Goal: Task Accomplishment & Management: Manage account settings

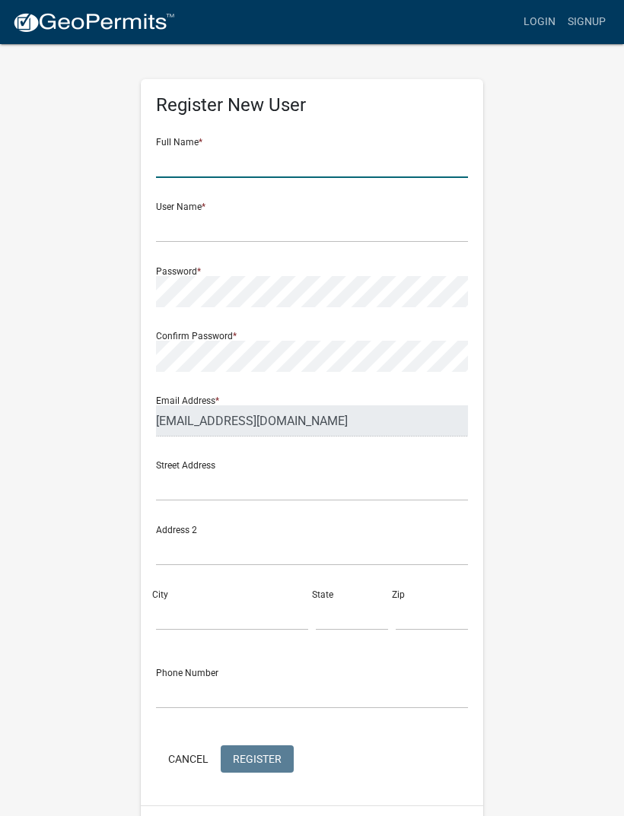
click at [302, 154] on input "text" at bounding box center [312, 162] width 312 height 31
type input "[PERSON_NAME]"
click at [169, 221] on input "text" at bounding box center [312, 226] width 312 height 31
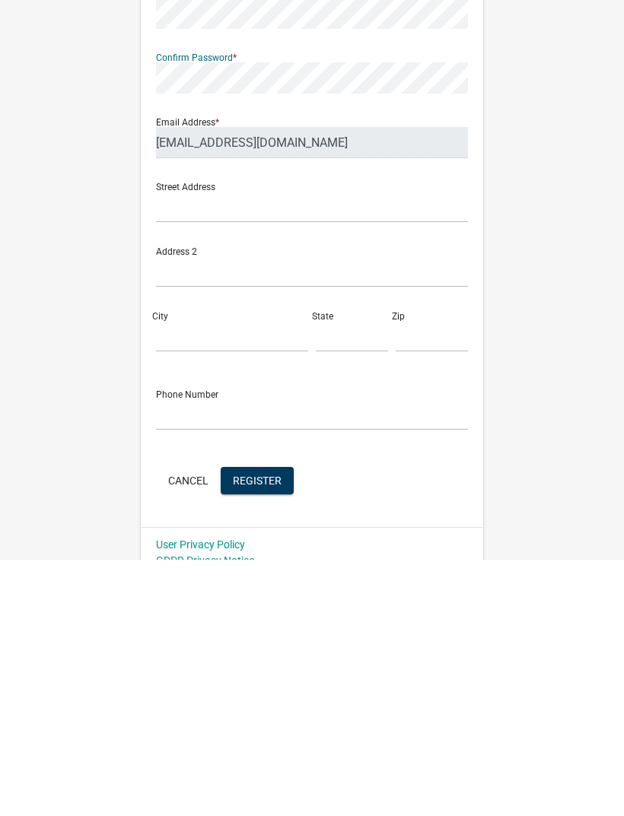
scroll to position [40, 0]
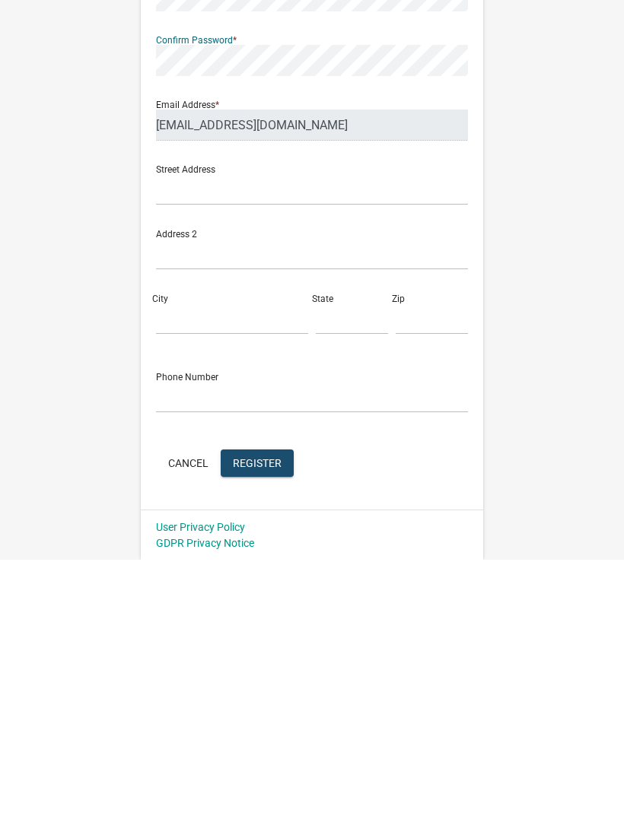
click at [269, 713] on span "Register" at bounding box center [257, 719] width 49 height 12
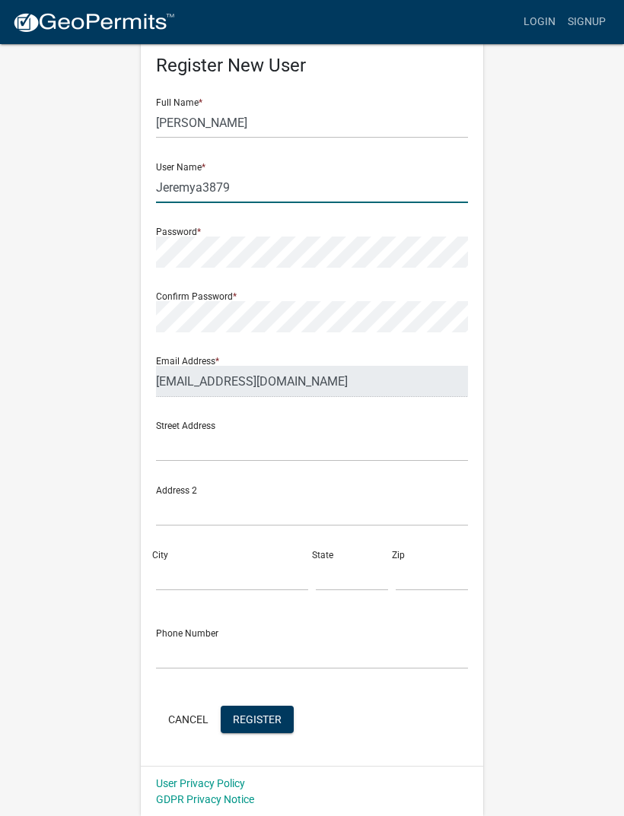
click at [254, 192] on input "Jeremya3879" at bounding box center [312, 187] width 312 height 31
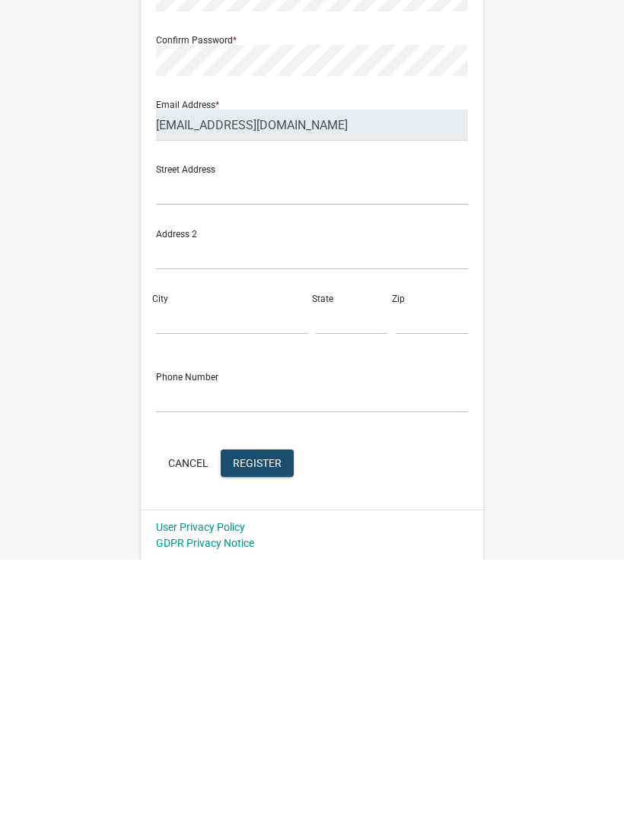
type input "[PERSON_NAME].[PERSON_NAME]"
click at [245, 713] on span "Register" at bounding box center [257, 719] width 49 height 12
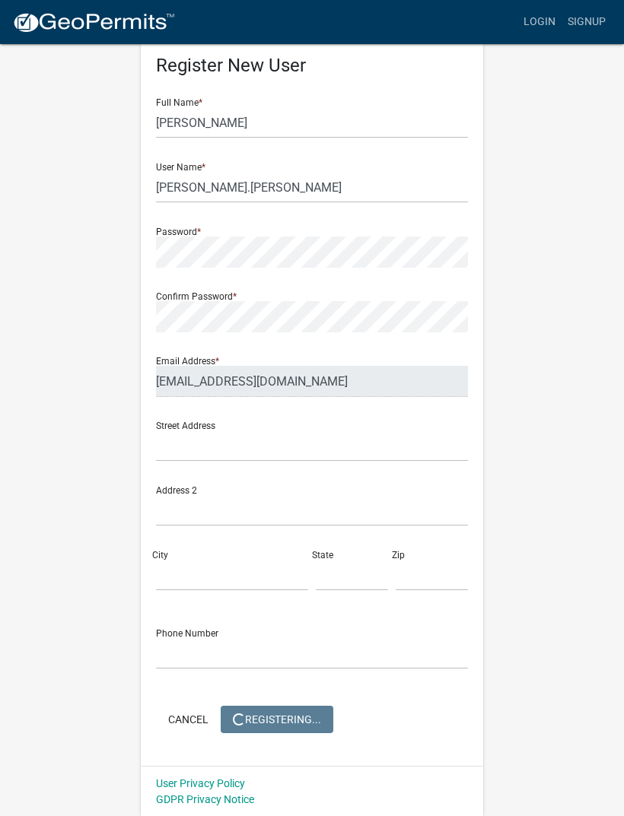
scroll to position [0, 0]
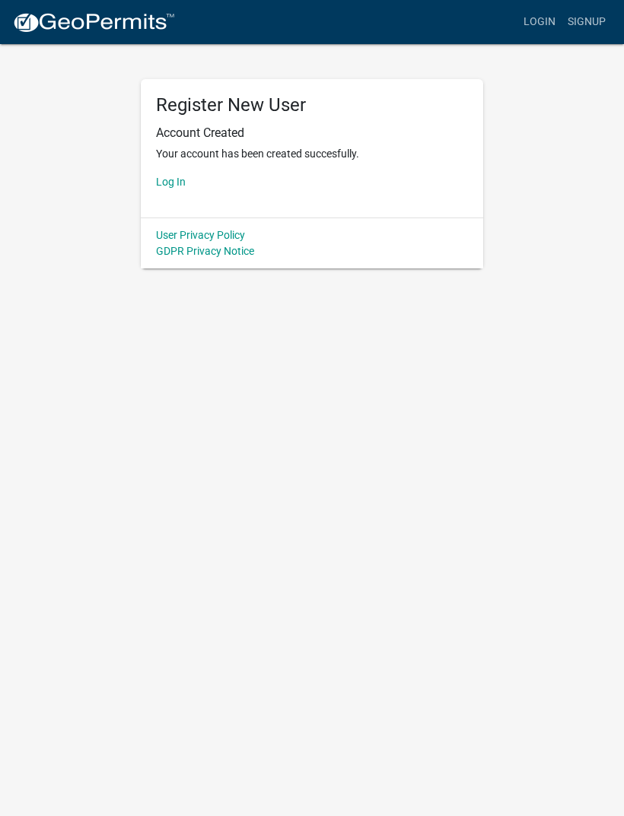
click at [140, 158] on div "Register New User Account Created Your account has been created succesfully. Lo…" at bounding box center [311, 156] width 365 height 226
click at [170, 177] on link "Log In" at bounding box center [171, 182] width 30 height 12
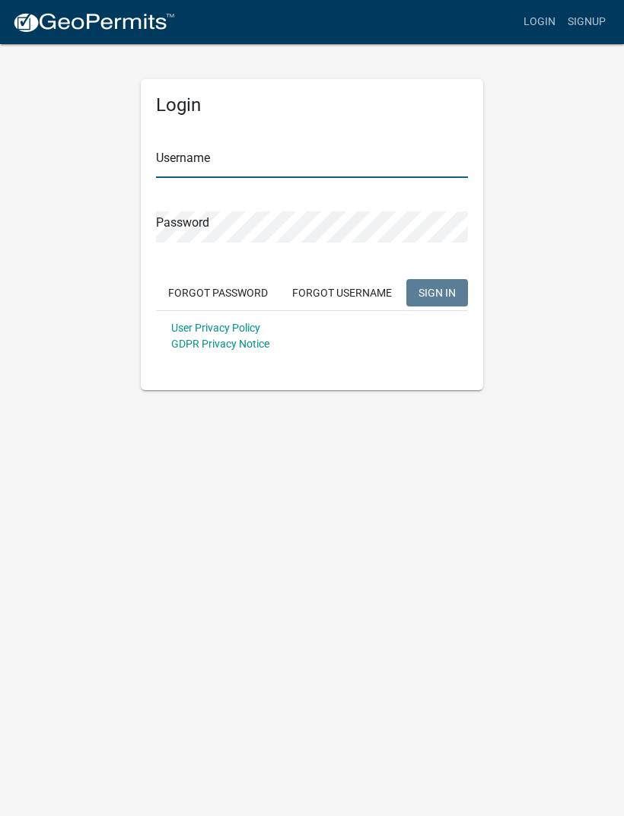
click at [174, 154] on input "Username" at bounding box center [312, 162] width 312 height 31
type input "[PERSON_NAME].[PERSON_NAME]"
click at [437, 292] on button "SIGN IN" at bounding box center [437, 292] width 62 height 27
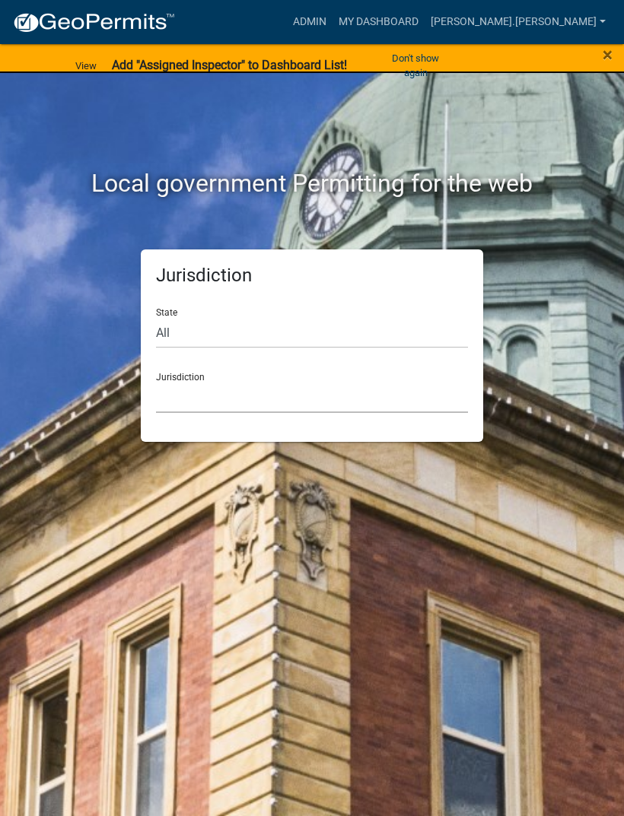
click at [208, 399] on select "[GEOGRAPHIC_DATA], [US_STATE] [GEOGRAPHIC_DATA], [US_STATE][PERSON_NAME][GEOGRA…" at bounding box center [312, 397] width 312 height 31
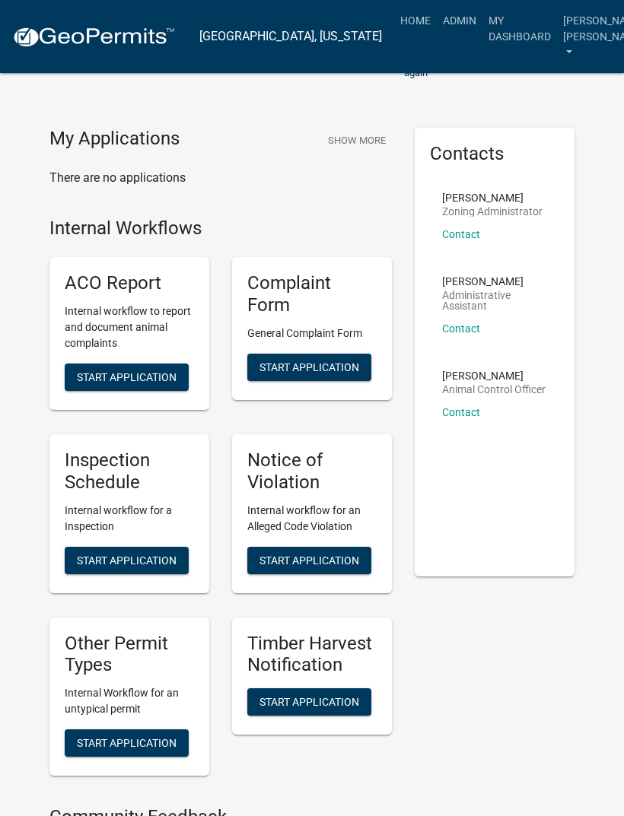
click at [81, 497] on div "Inspection Schedule Internal workflow for a Inspection Start Application" at bounding box center [129, 513] width 160 height 159
click at [394, 25] on link "Home" at bounding box center [415, 20] width 43 height 29
click at [437, 17] on link "Admin" at bounding box center [460, 20] width 46 height 29
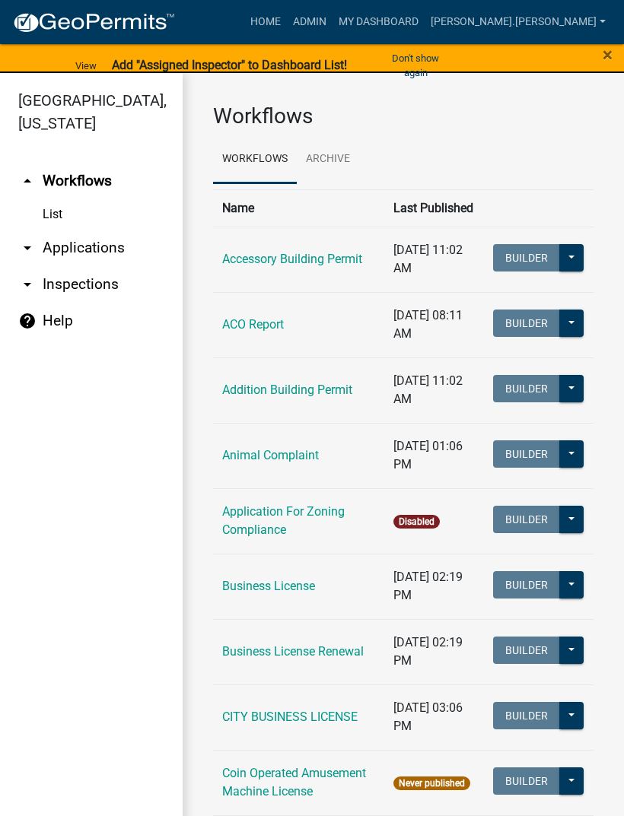
click at [71, 293] on link "arrow_drop_down Inspections" at bounding box center [91, 284] width 183 height 37
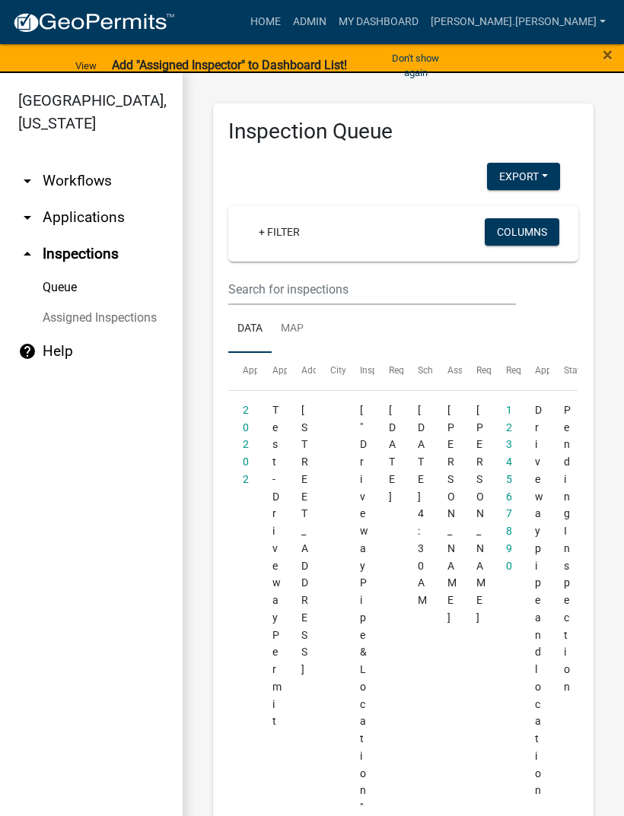
click at [602, 61] on span "×" at bounding box center [607, 54] width 10 height 21
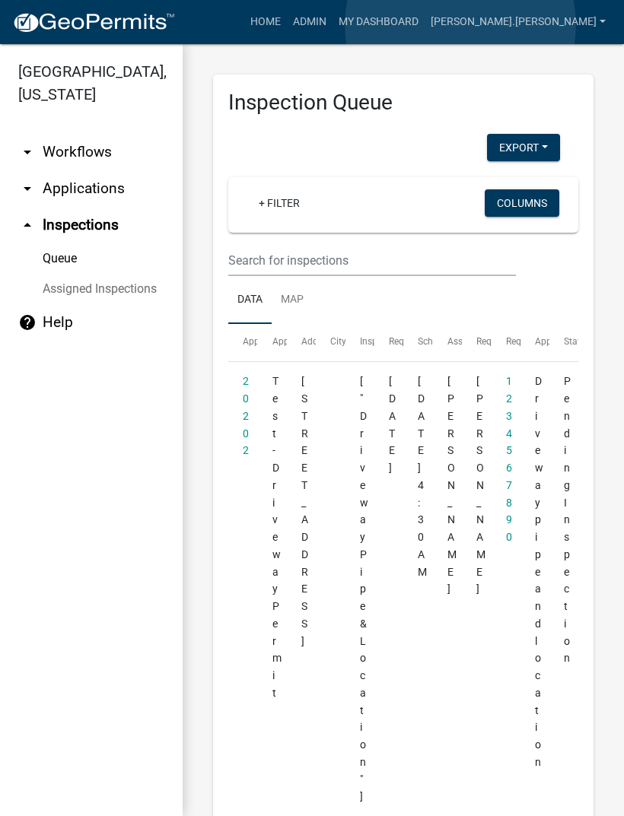
click at [424, 24] on link "My Dashboard" at bounding box center [378, 22] width 92 height 29
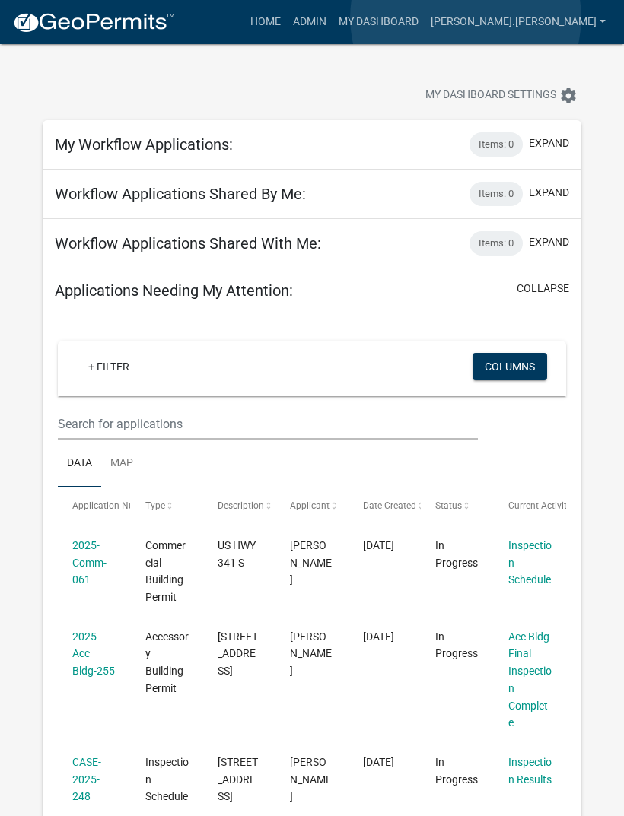
click at [424, 18] on link "My Dashboard" at bounding box center [378, 22] width 92 height 29
click at [332, 17] on link "Admin" at bounding box center [310, 22] width 46 height 29
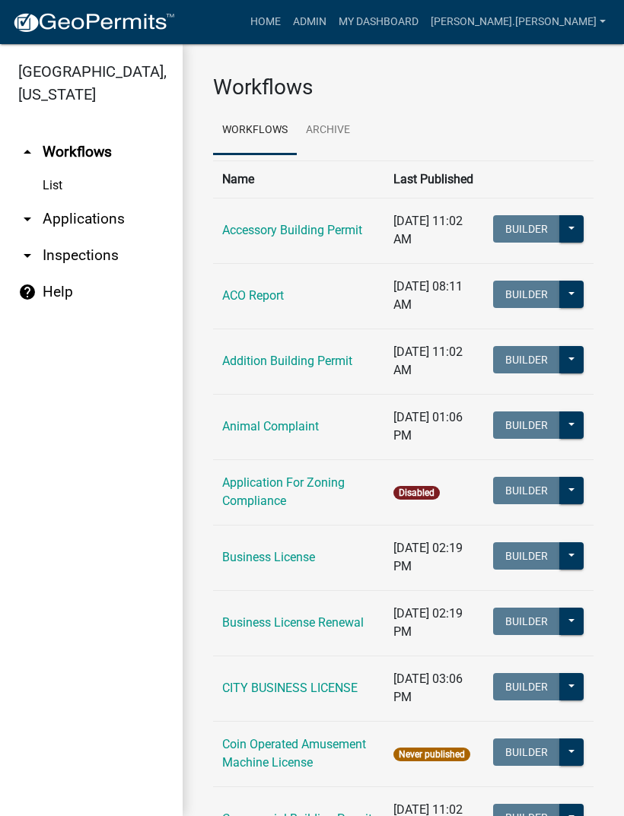
click at [98, 261] on link "arrow_drop_down Inspections" at bounding box center [91, 255] width 183 height 37
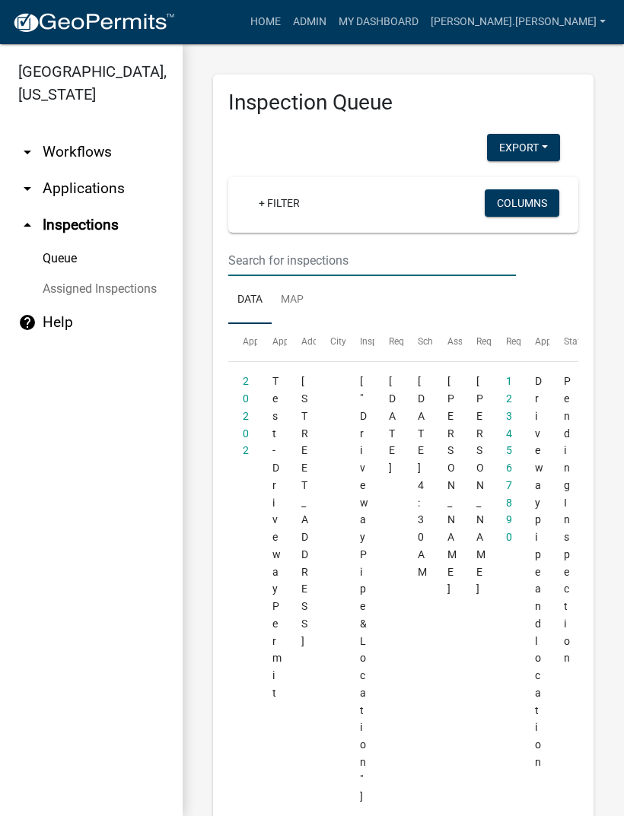
click at [287, 248] on input "text" at bounding box center [371, 260] width 287 height 31
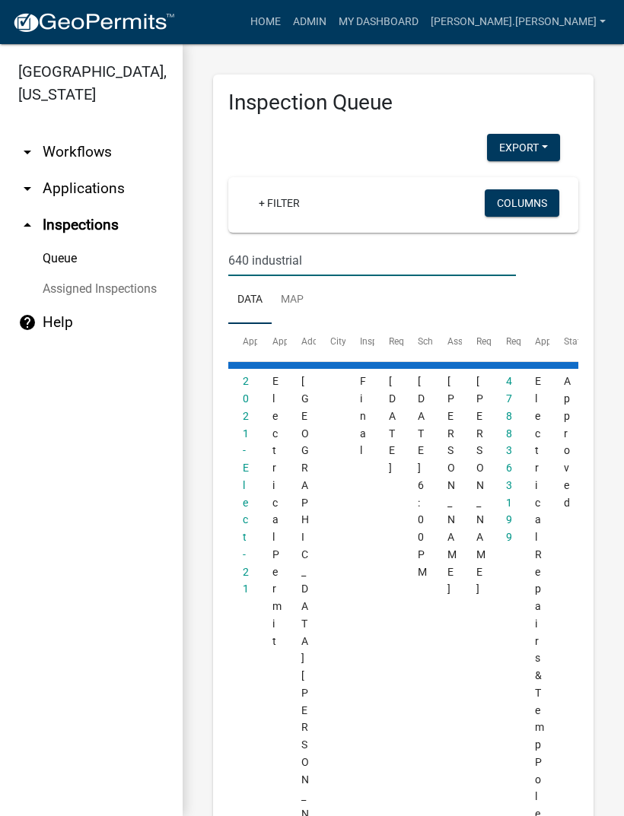
type input "640 industrial"
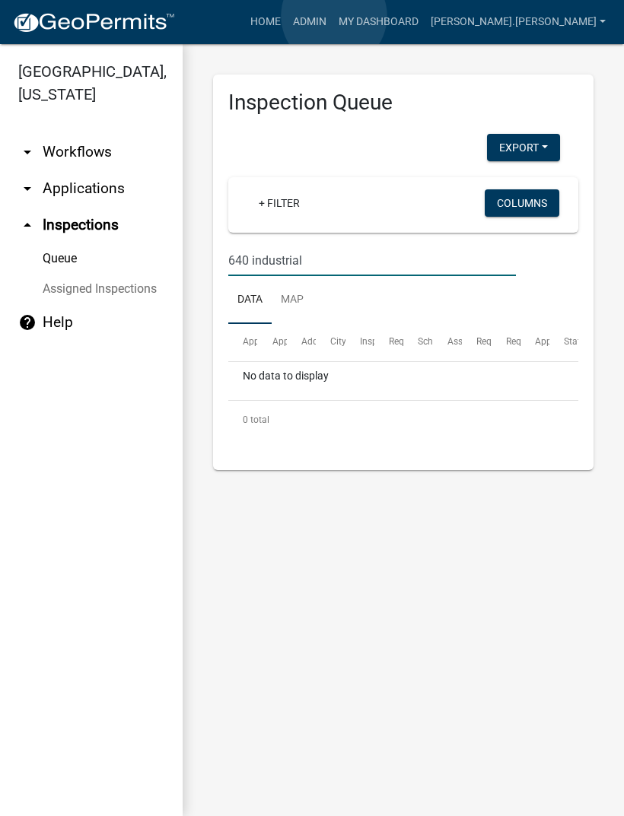
click at [287, 16] on link "Home" at bounding box center [265, 22] width 43 height 29
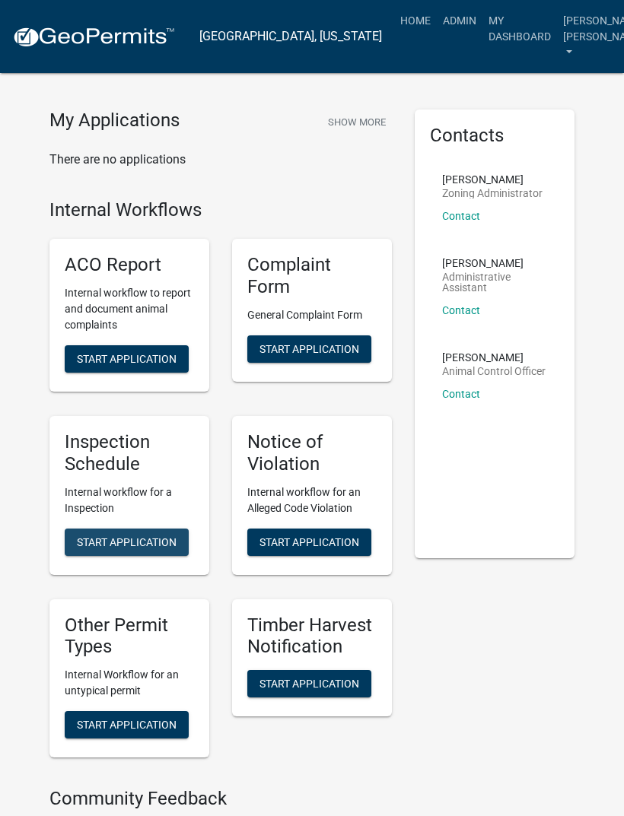
click at [89, 539] on span "Start Application" at bounding box center [127, 541] width 100 height 12
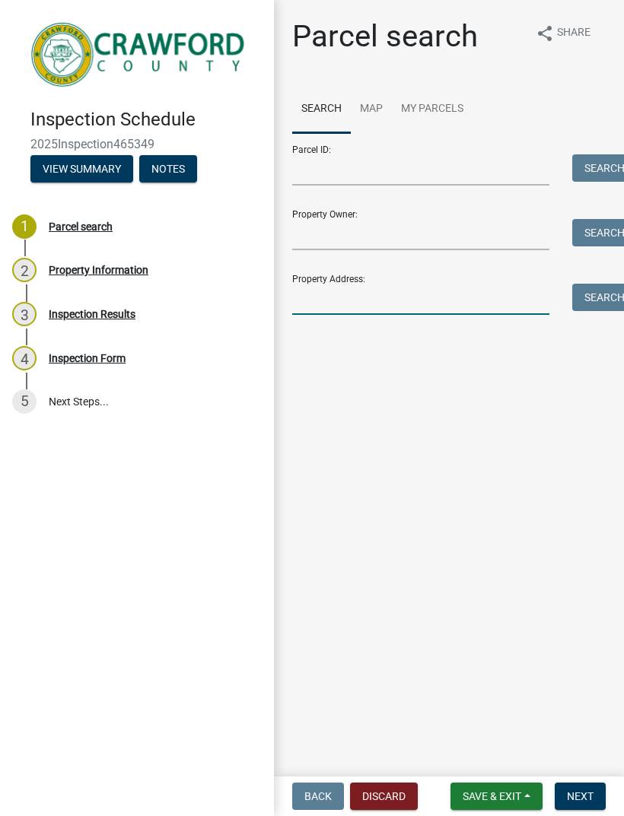
click at [339, 300] on input "Property Address:" at bounding box center [420, 299] width 257 height 31
type input "640"
click at [597, 296] on button "Search" at bounding box center [604, 297] width 65 height 27
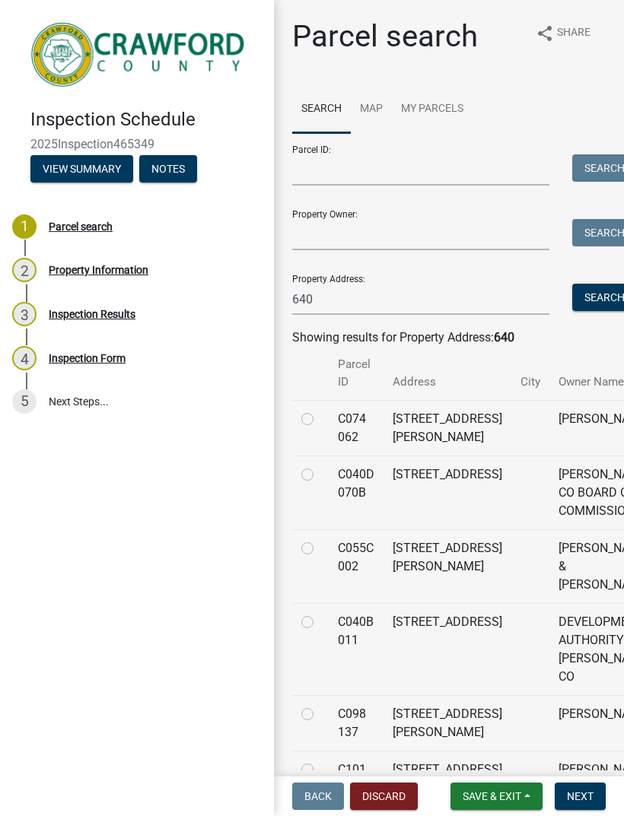
click at [300, 646] on td at bounding box center [310, 649] width 37 height 92
click at [298, 655] on td at bounding box center [310, 649] width 37 height 92
click at [573, 669] on td "DEVELOPMENT AUTHORITY OF [PERSON_NAME] CO" at bounding box center [607, 649] width 116 height 92
click at [319, 613] on label at bounding box center [319, 613] width 0 height 0
click at [319, 623] on 011 "radio" at bounding box center [324, 618] width 10 height 10
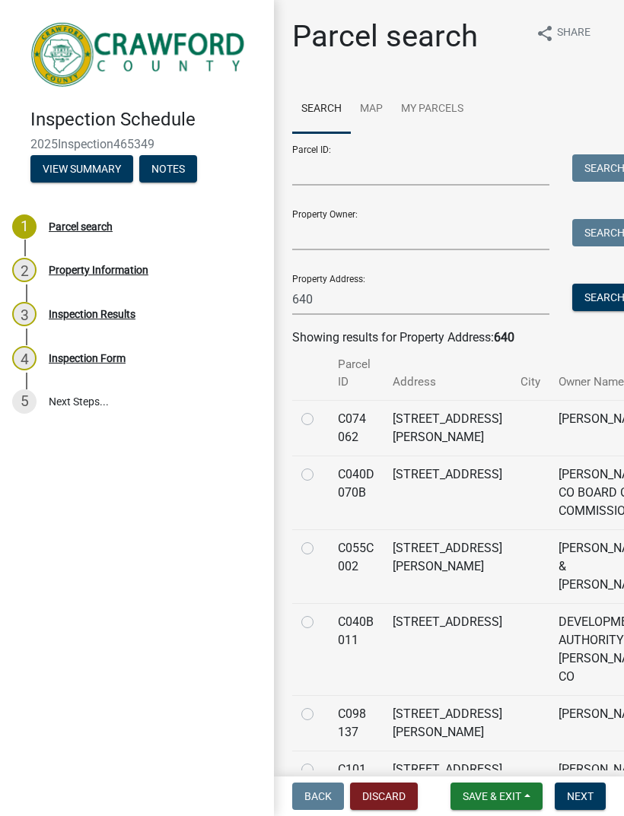
radio 011 "true"
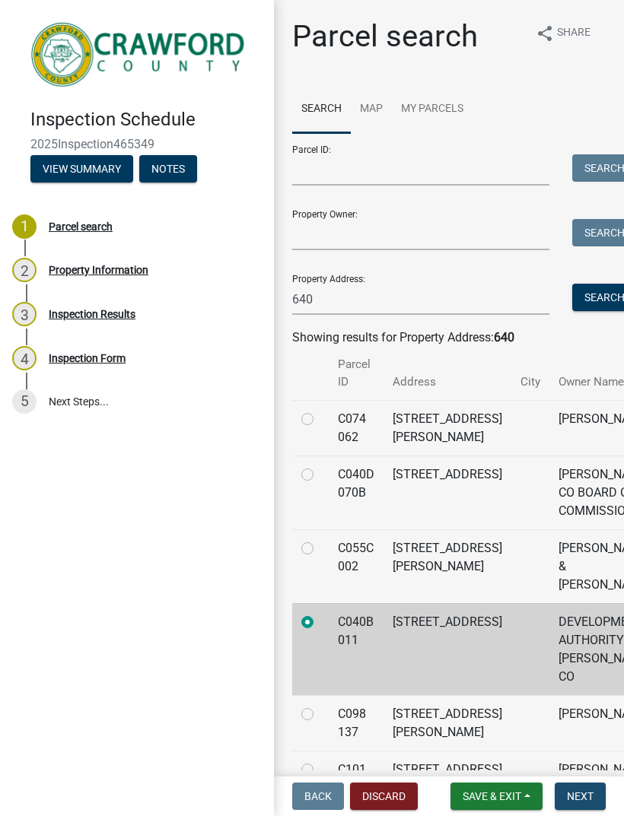
click at [586, 789] on button "Next" at bounding box center [579, 796] width 51 height 27
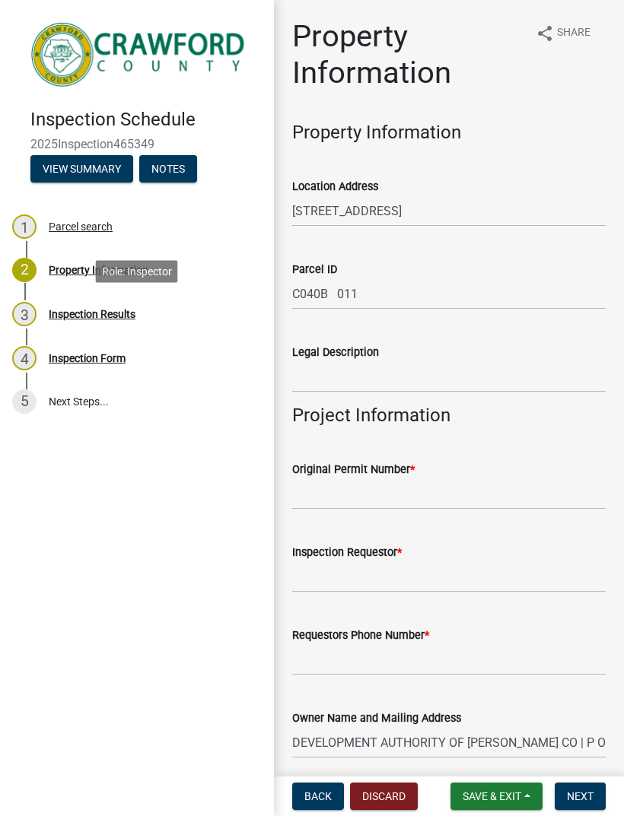
click at [65, 316] on div "Inspection Results" at bounding box center [92, 314] width 87 height 11
click at [70, 320] on div "3 Inspection Results" at bounding box center [130, 314] width 237 height 24
click at [19, 321] on div "3" at bounding box center [24, 314] width 24 height 24
click at [27, 314] on div "3" at bounding box center [24, 314] width 24 height 24
click at [57, 164] on button "View Summary" at bounding box center [81, 168] width 103 height 27
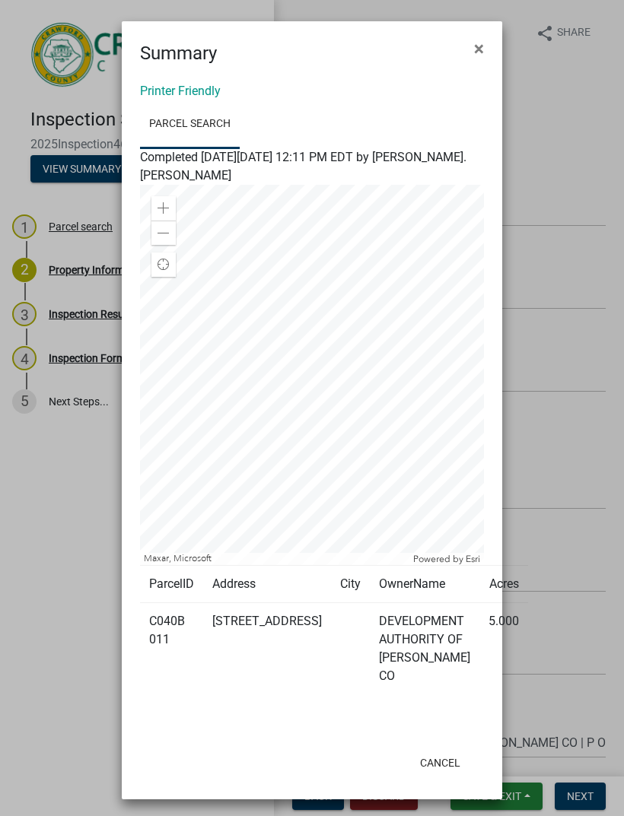
click at [477, 48] on span "×" at bounding box center [479, 48] width 10 height 21
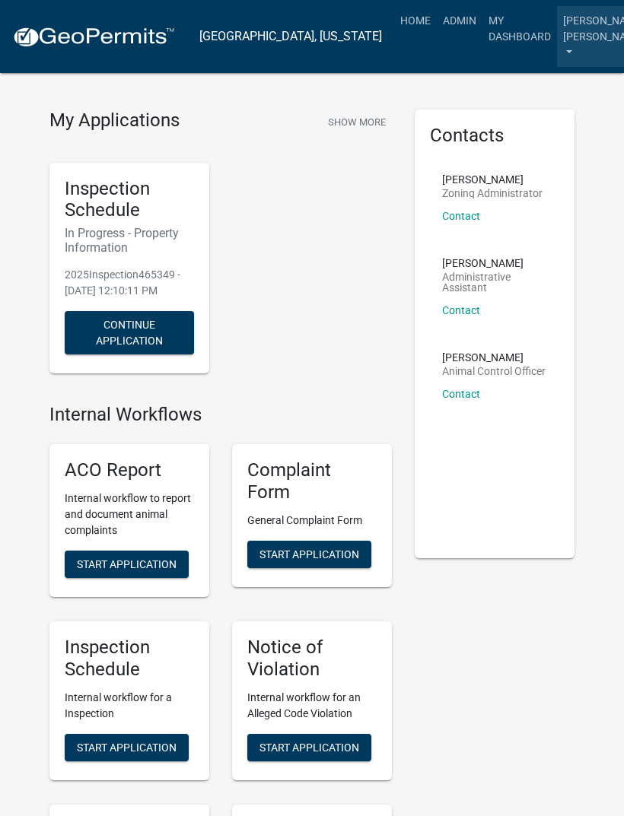
click at [557, 24] on link "[PERSON_NAME].[PERSON_NAME]" at bounding box center [605, 36] width 97 height 61
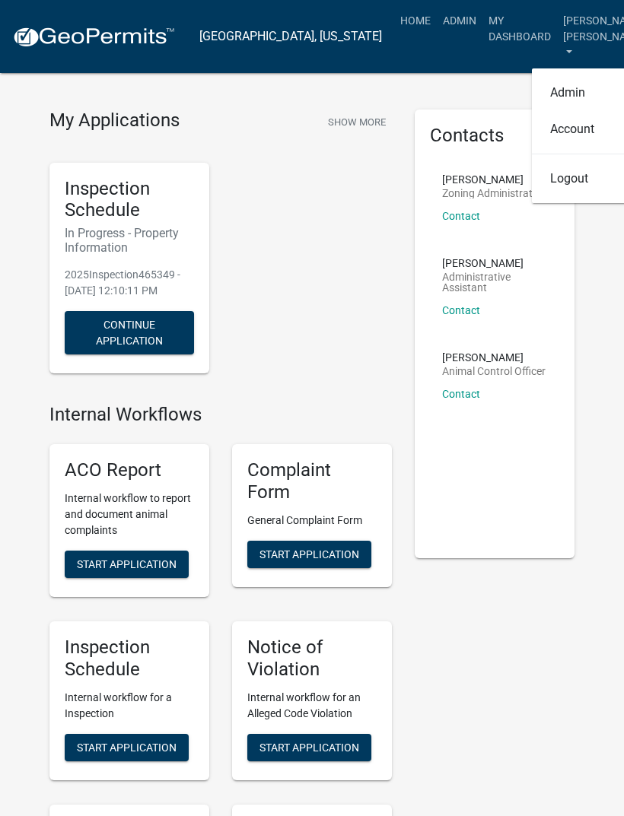
click at [307, 183] on div "Inspection Schedule In Progress - Property Information 2025Inspection465349 - […" at bounding box center [220, 269] width 365 height 236
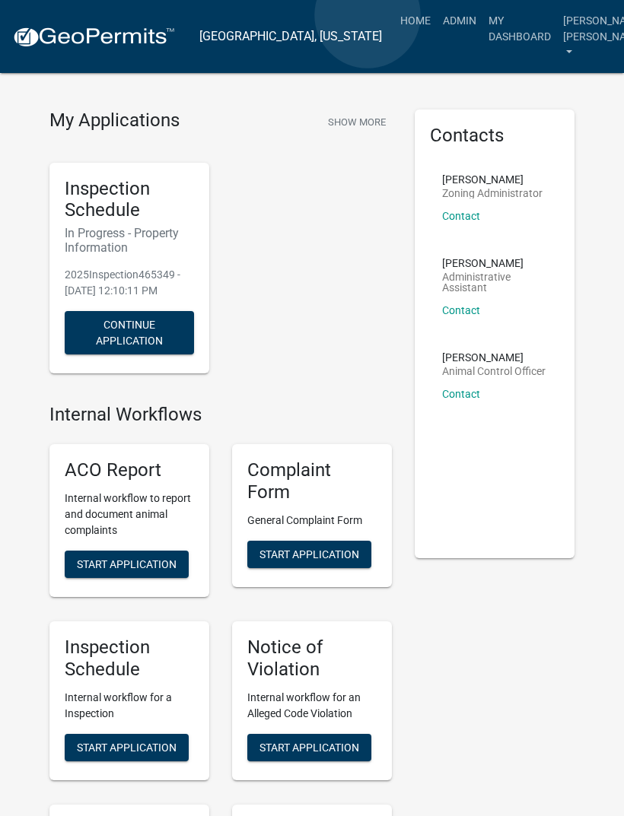
click at [394, 16] on link "Home" at bounding box center [415, 20] width 43 height 29
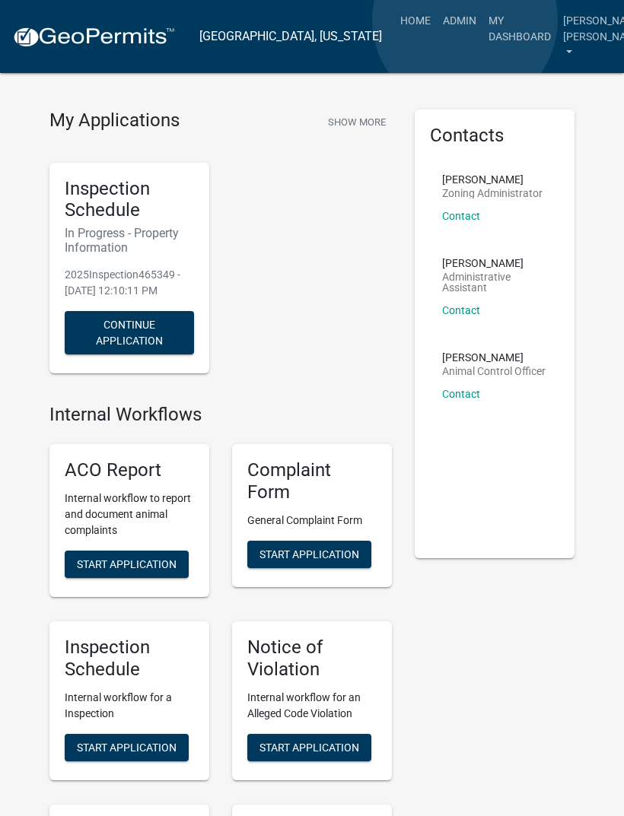
click at [482, 20] on link "My Dashboard" at bounding box center [519, 28] width 75 height 45
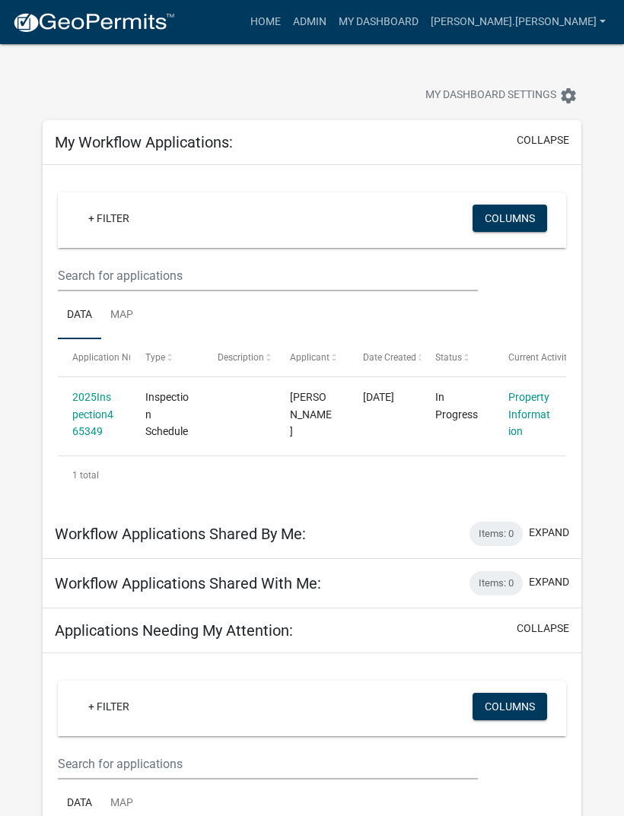
click at [80, 403] on link "2025Inspection465349" at bounding box center [92, 414] width 41 height 47
click at [531, 129] on div "My Workflow Applications: collapse" at bounding box center [312, 142] width 538 height 45
click at [541, 136] on button "collapse" at bounding box center [542, 140] width 52 height 16
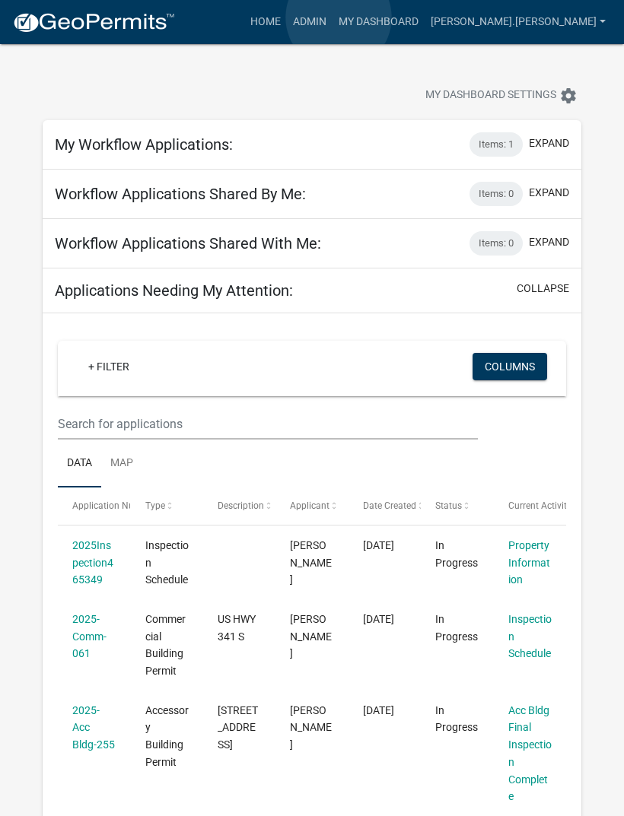
click at [287, 18] on link "Home" at bounding box center [265, 22] width 43 height 29
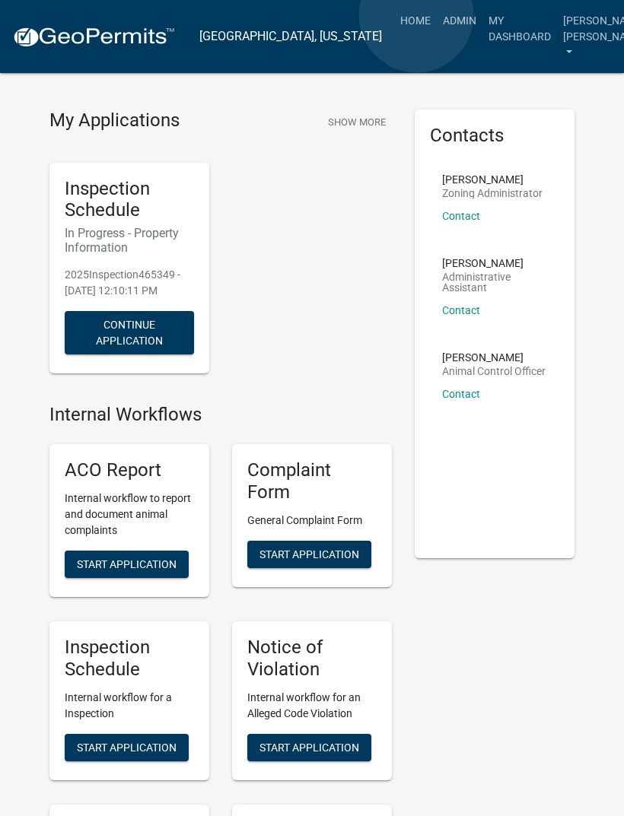
click at [437, 16] on link "Admin" at bounding box center [460, 20] width 46 height 29
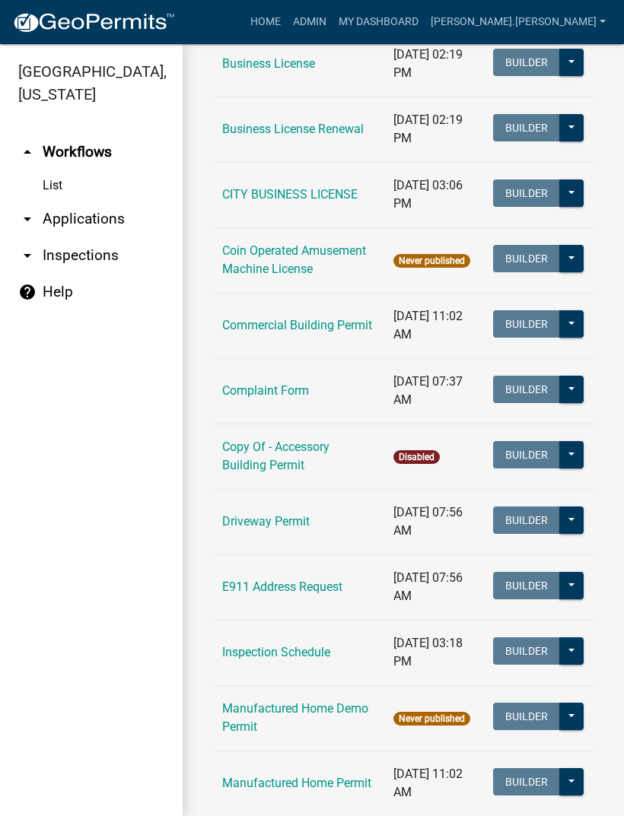
scroll to position [503, 0]
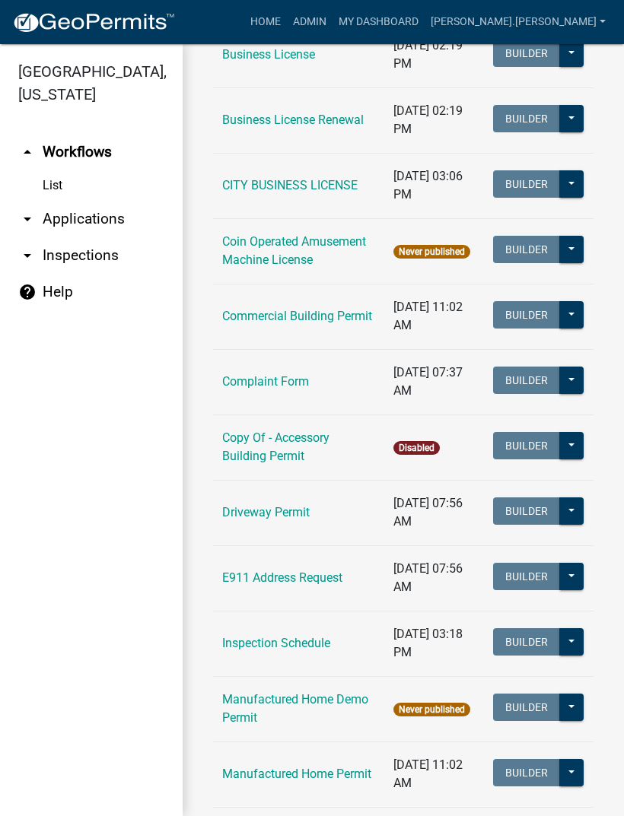
click at [47, 188] on link "List" at bounding box center [91, 185] width 183 height 30
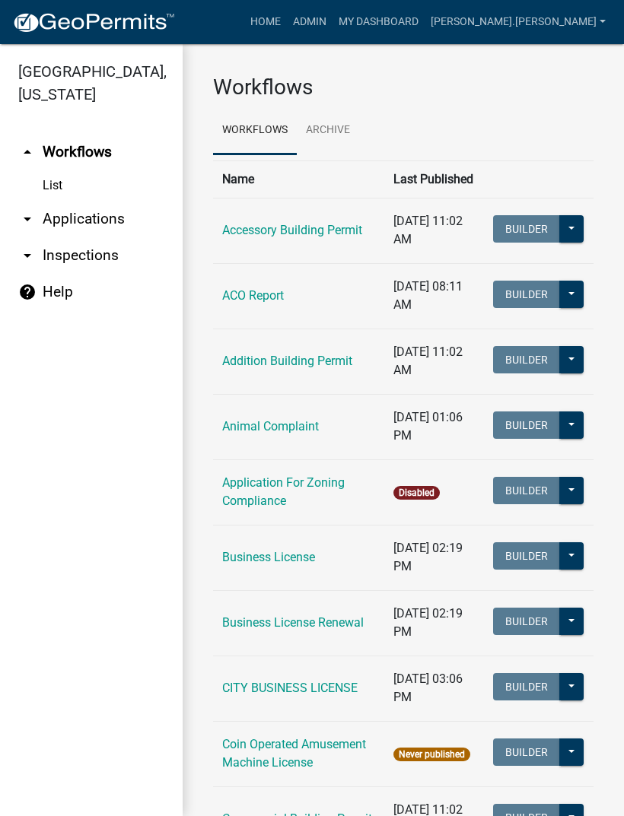
scroll to position [0, 0]
click at [50, 192] on link "List" at bounding box center [91, 185] width 183 height 30
click at [49, 188] on link "List" at bounding box center [91, 185] width 183 height 30
click at [31, 225] on icon "arrow_drop_down" at bounding box center [27, 219] width 18 height 18
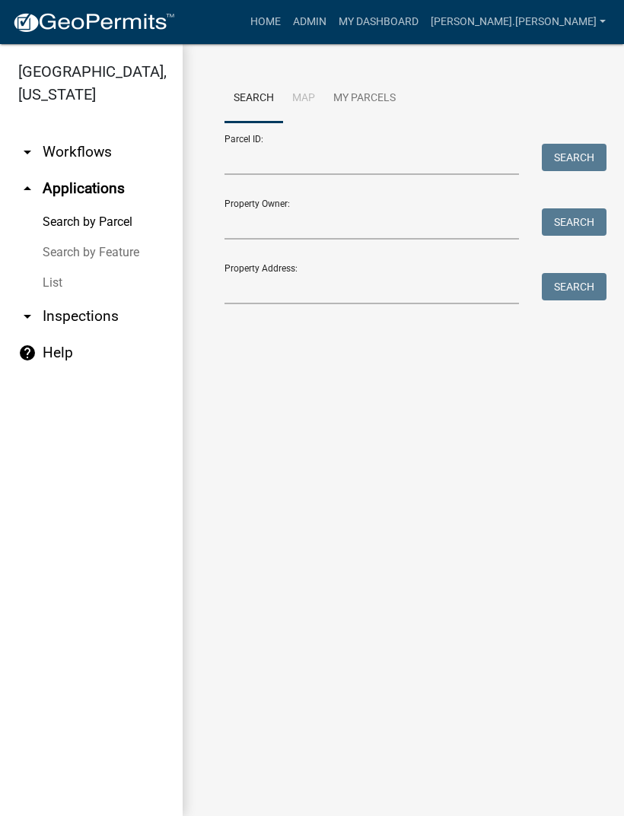
click at [37, 315] on link "arrow_drop_down Inspections" at bounding box center [91, 316] width 183 height 37
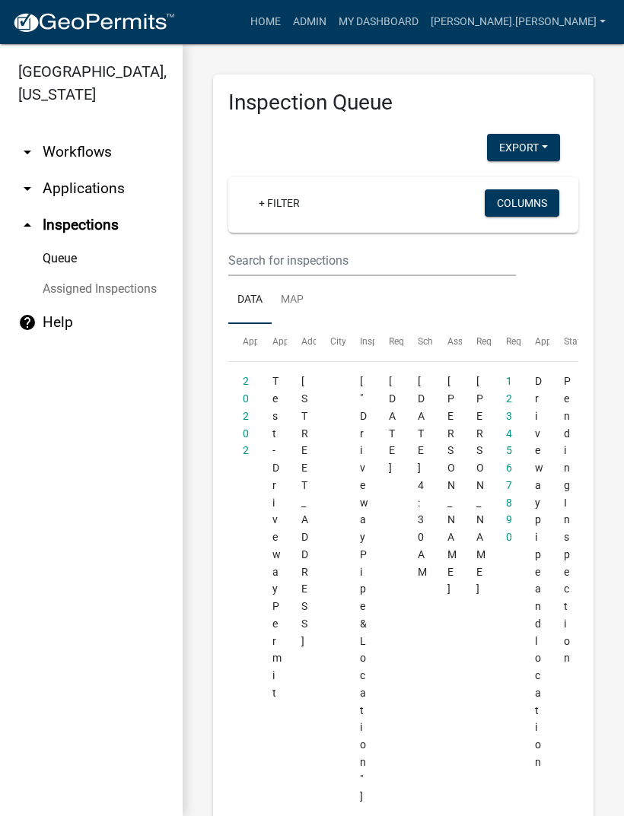
click at [28, 227] on icon "arrow_drop_up" at bounding box center [27, 225] width 18 height 18
click at [34, 226] on icon "arrow_drop_up" at bounding box center [27, 225] width 18 height 18
click at [24, 224] on icon "arrow_drop_up" at bounding box center [27, 225] width 18 height 18
click at [25, 224] on icon "arrow_drop_up" at bounding box center [27, 225] width 18 height 18
click at [27, 157] on icon "arrow_drop_down" at bounding box center [27, 152] width 18 height 18
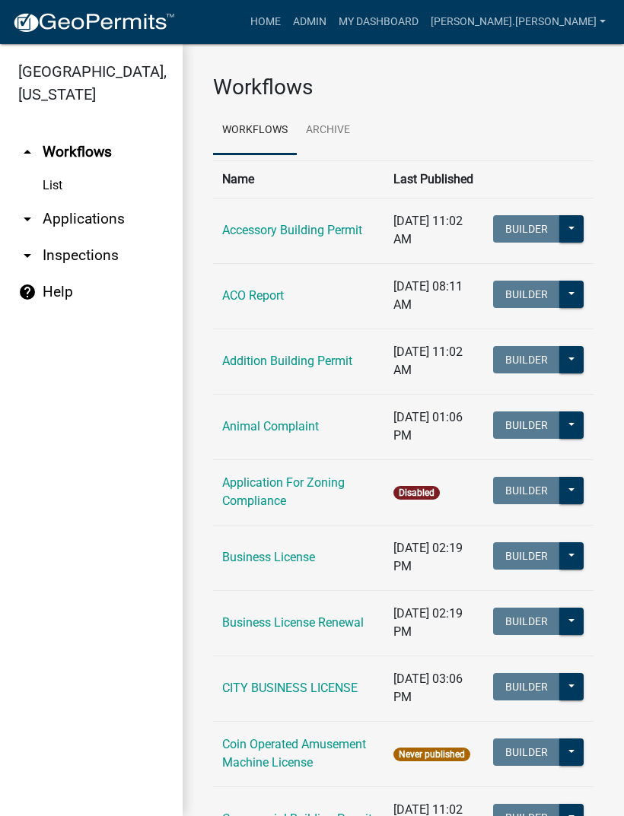
click at [24, 149] on icon "arrow_drop_up" at bounding box center [27, 152] width 18 height 18
click at [326, 109] on link "Archive" at bounding box center [328, 130] width 62 height 49
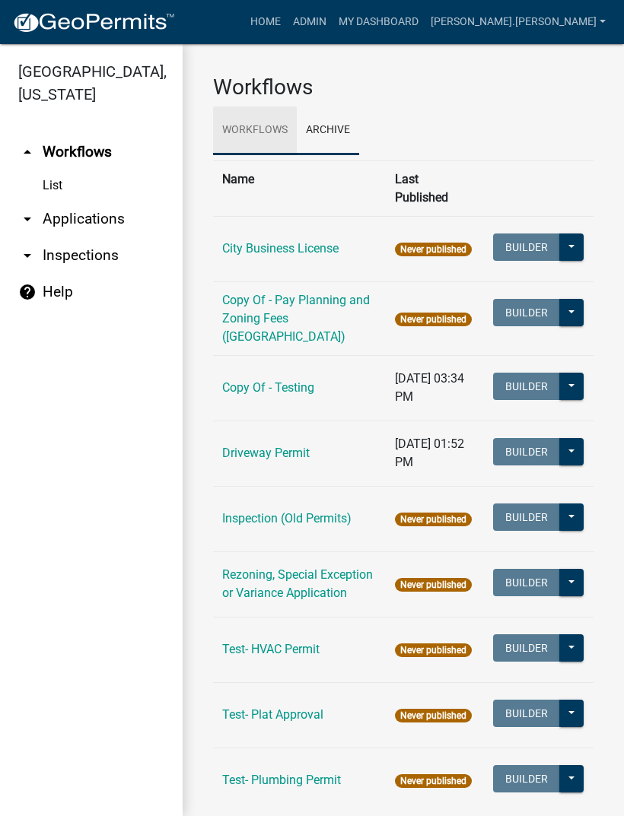
click at [259, 122] on link "Workflows" at bounding box center [255, 130] width 84 height 49
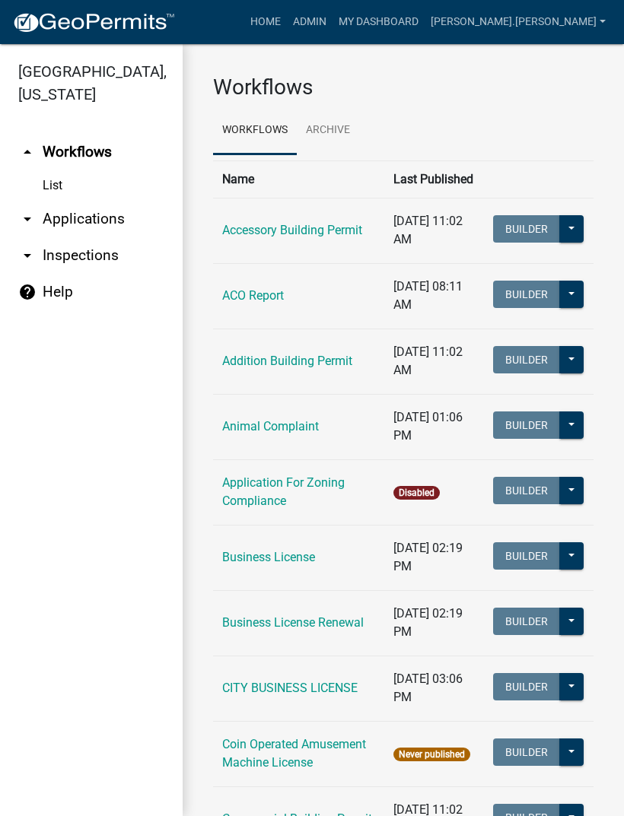
click at [30, 224] on icon "arrow_drop_down" at bounding box center [27, 219] width 18 height 18
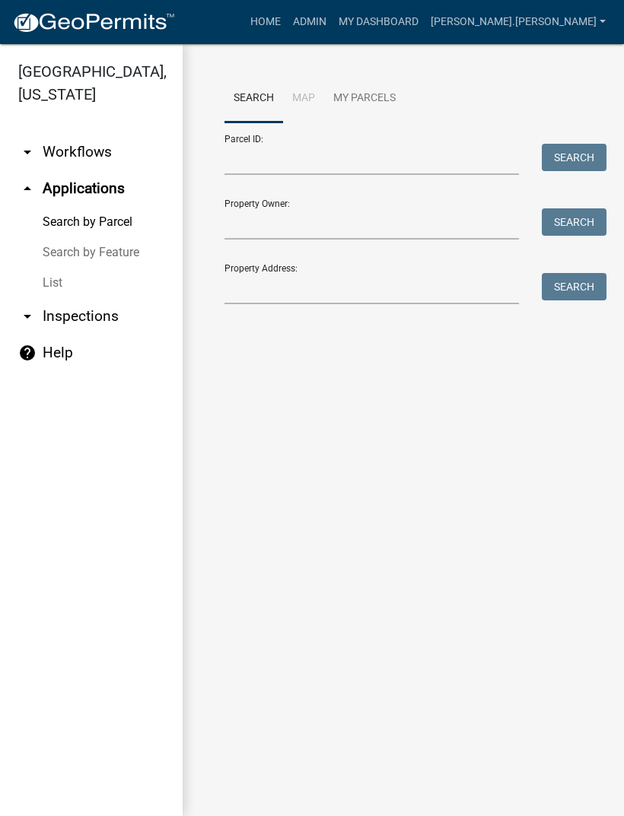
click at [58, 291] on link "List" at bounding box center [91, 283] width 183 height 30
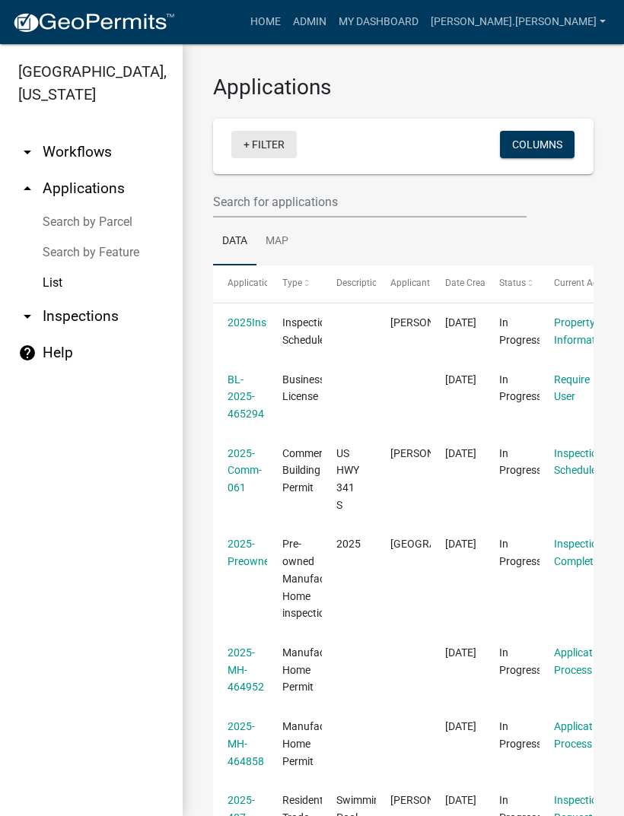
click at [256, 147] on link "+ Filter" at bounding box center [263, 144] width 65 height 27
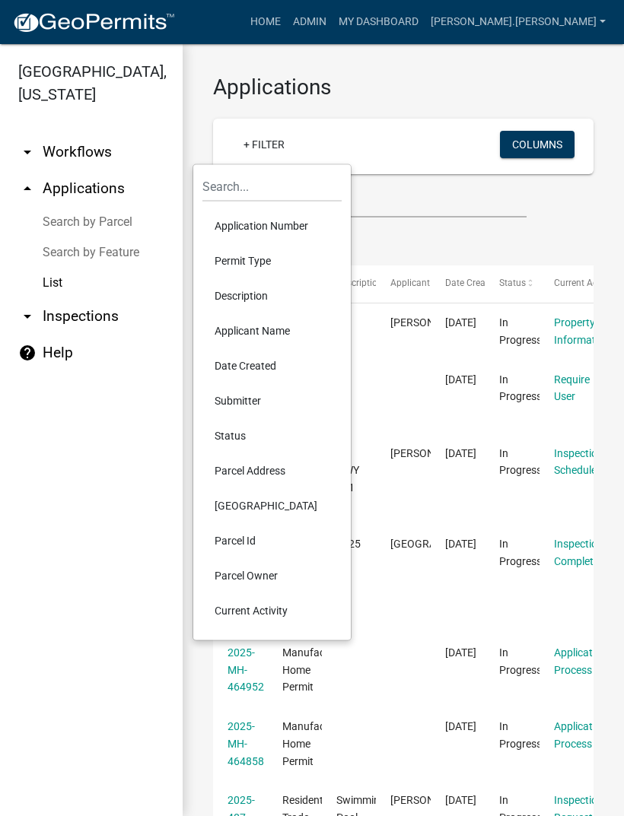
click at [249, 434] on li "Status" at bounding box center [271, 435] width 139 height 35
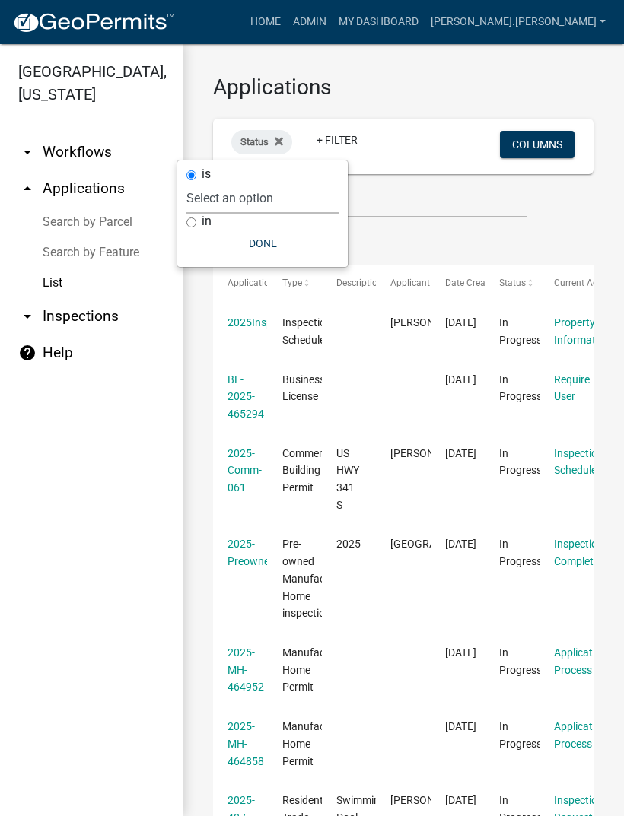
click at [232, 202] on select "Select an option Not Started In Progress Completed Voided Rejected Discarded" at bounding box center [262, 198] width 152 height 31
select select "1"
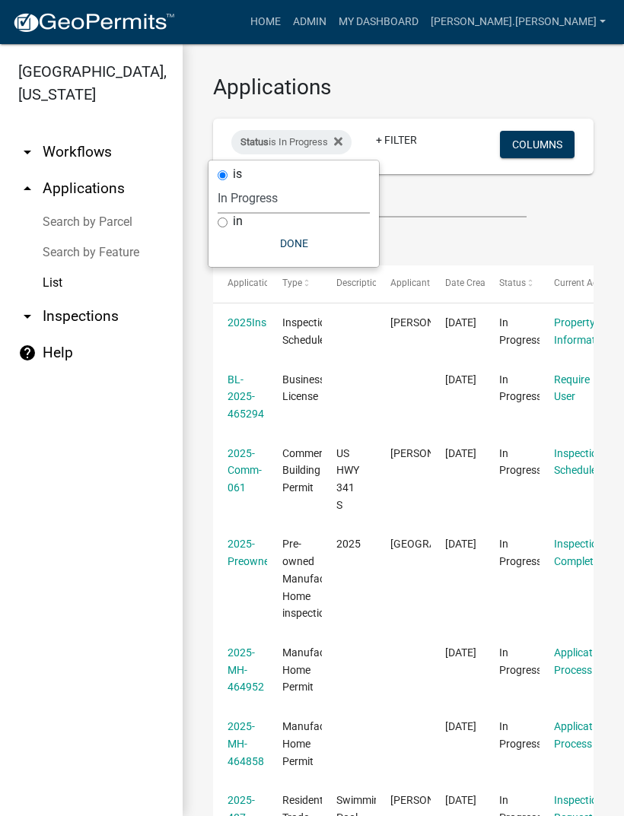
click at [313, 241] on button "Done" at bounding box center [294, 243] width 152 height 27
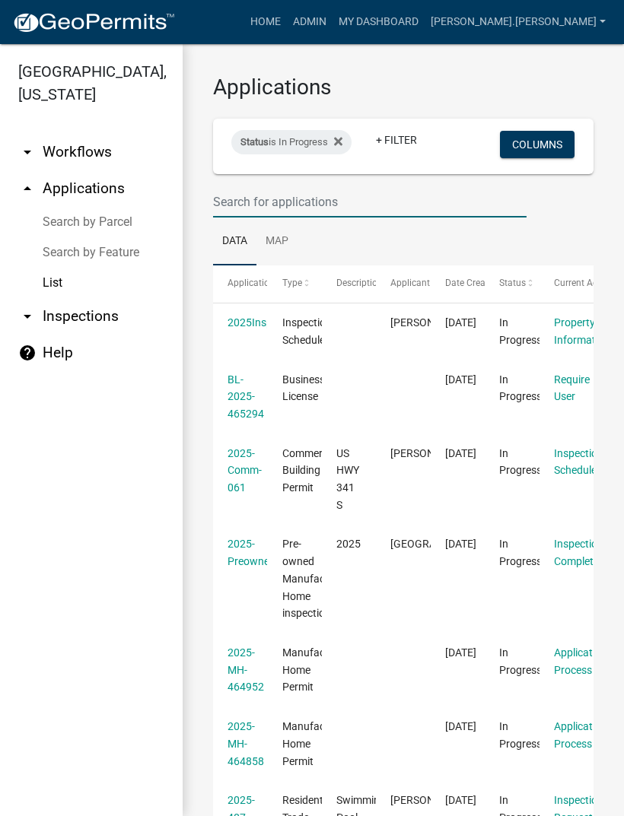
click at [354, 202] on input "text" at bounding box center [369, 201] width 313 height 31
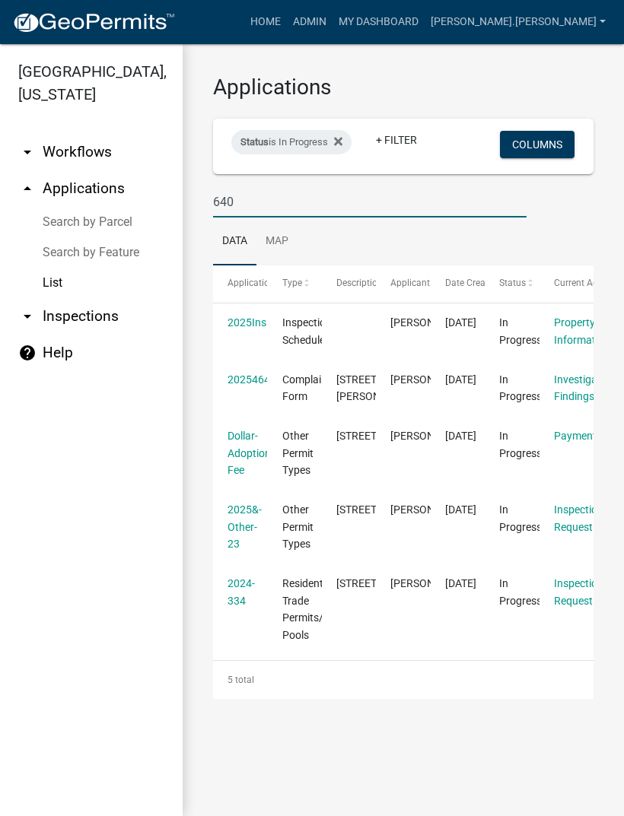
type input "640"
click at [579, 334] on link "Property Information" at bounding box center [582, 331] width 56 height 30
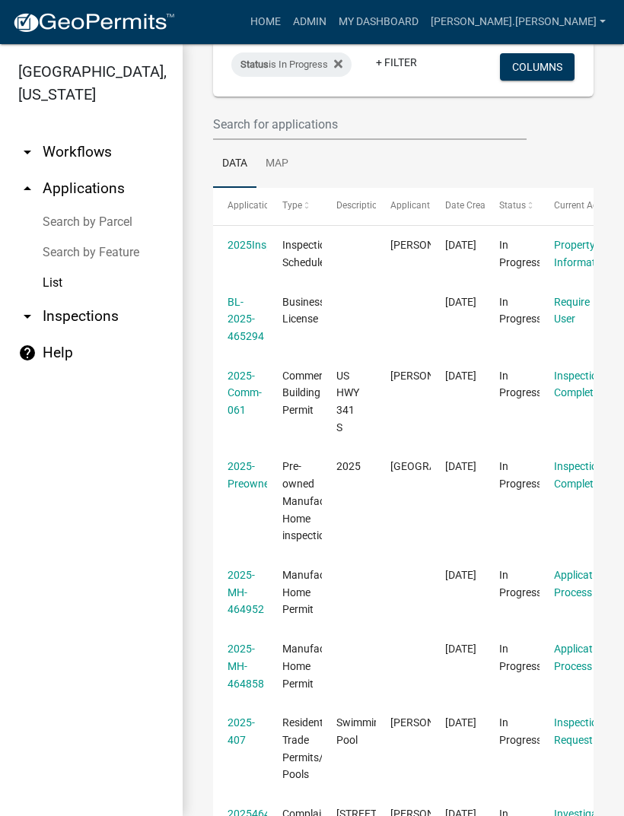
scroll to position [79, 0]
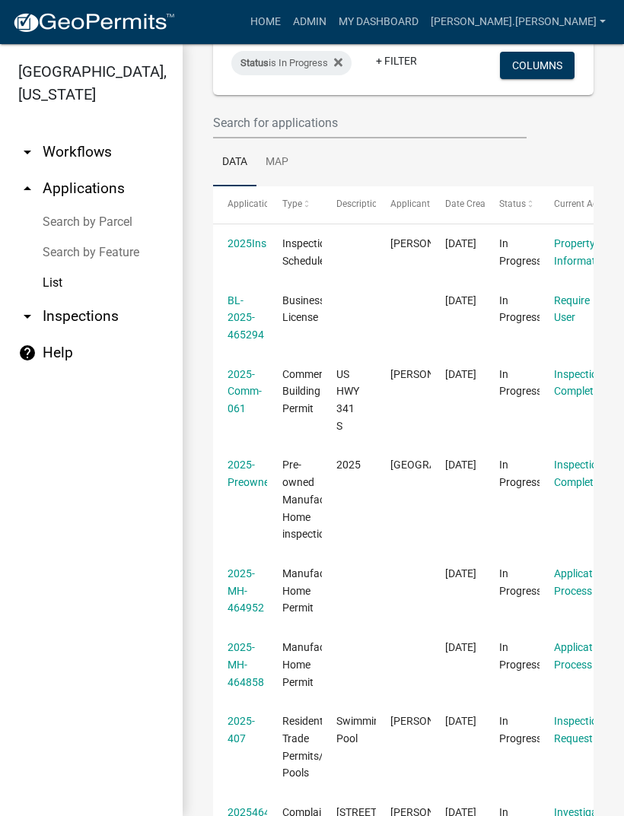
click at [570, 469] on link "Inspection Complete" at bounding box center [578, 474] width 49 height 30
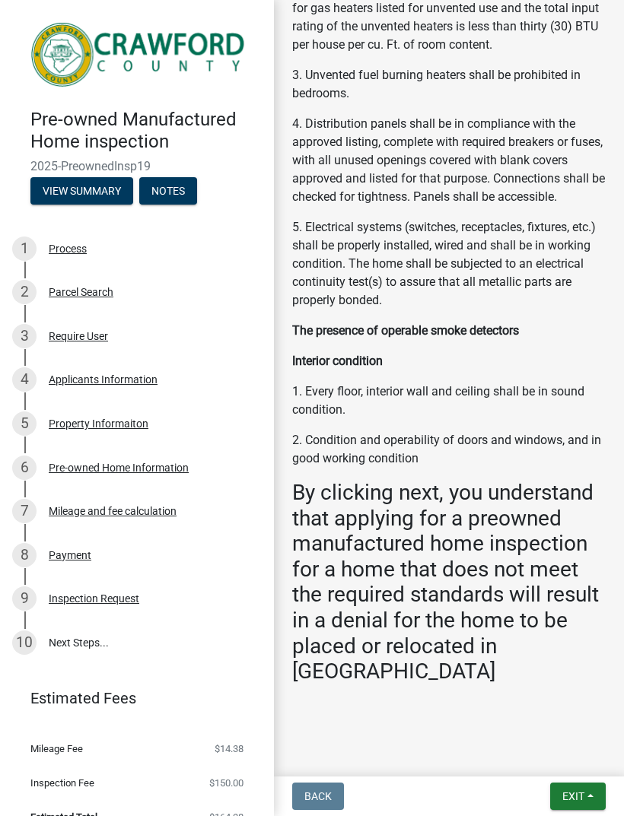
scroll to position [2127, 0]
click at [68, 380] on div "Applicants Information" at bounding box center [103, 379] width 109 height 11
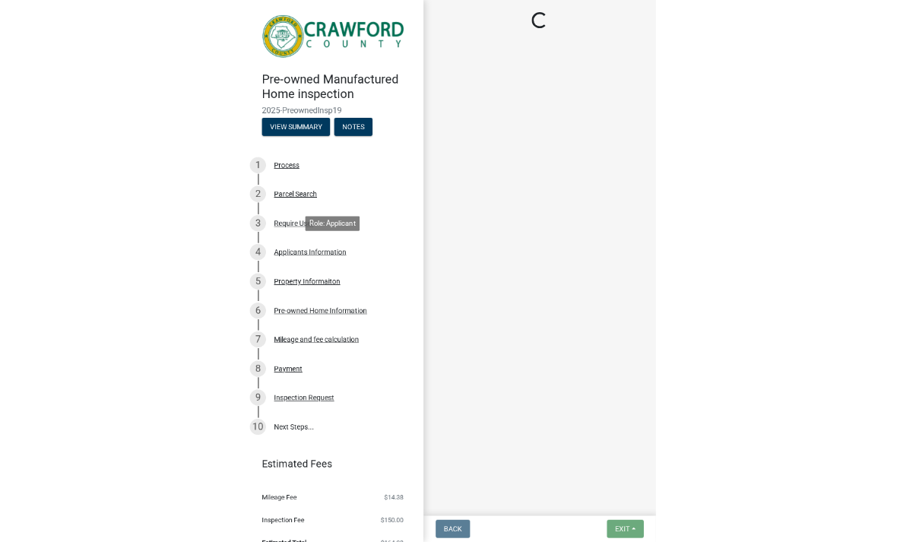
scroll to position [0, 0]
